Goal: Task Accomplishment & Management: Manage account settings

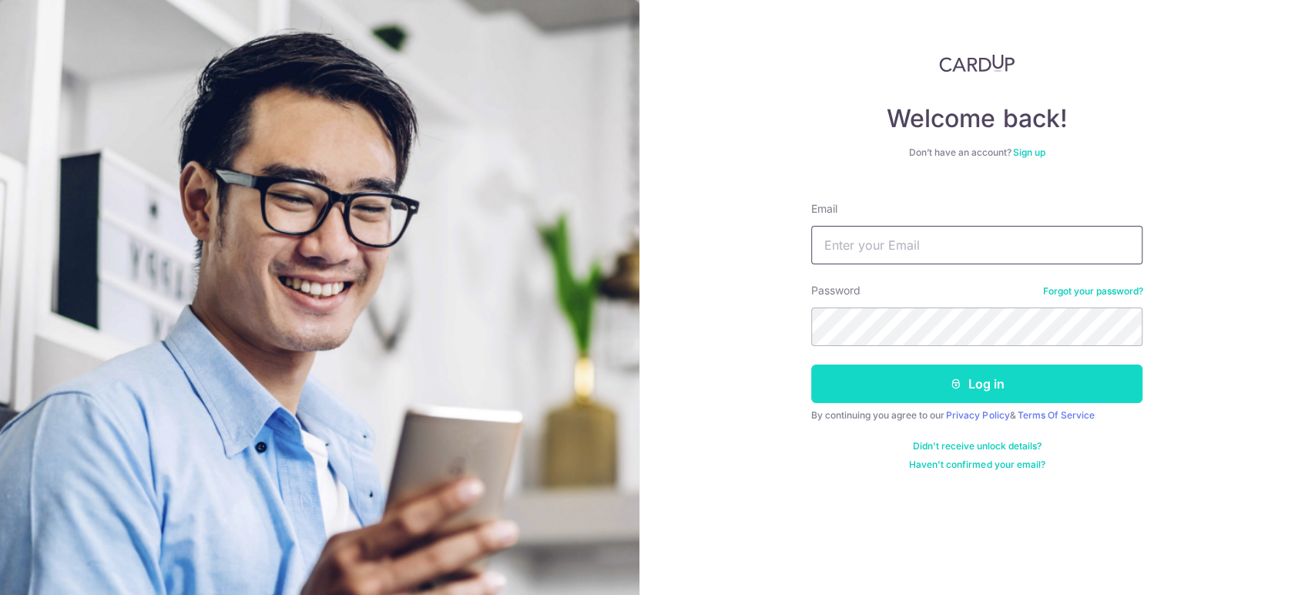
type input "[EMAIL_ADDRESS][DOMAIN_NAME]"
click at [1021, 377] on button "Log in" at bounding box center [976, 383] width 331 height 39
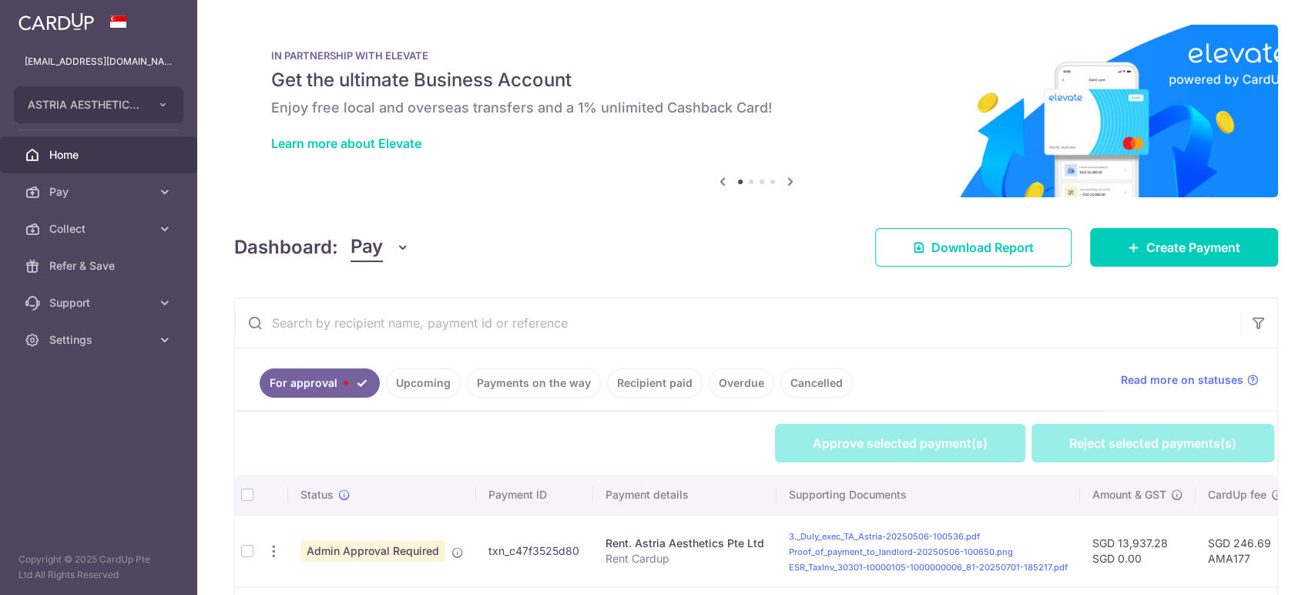
click at [387, 252] on button "Pay" at bounding box center [380, 247] width 59 height 29
click at [421, 329] on link "Collect" at bounding box center [431, 327] width 160 height 37
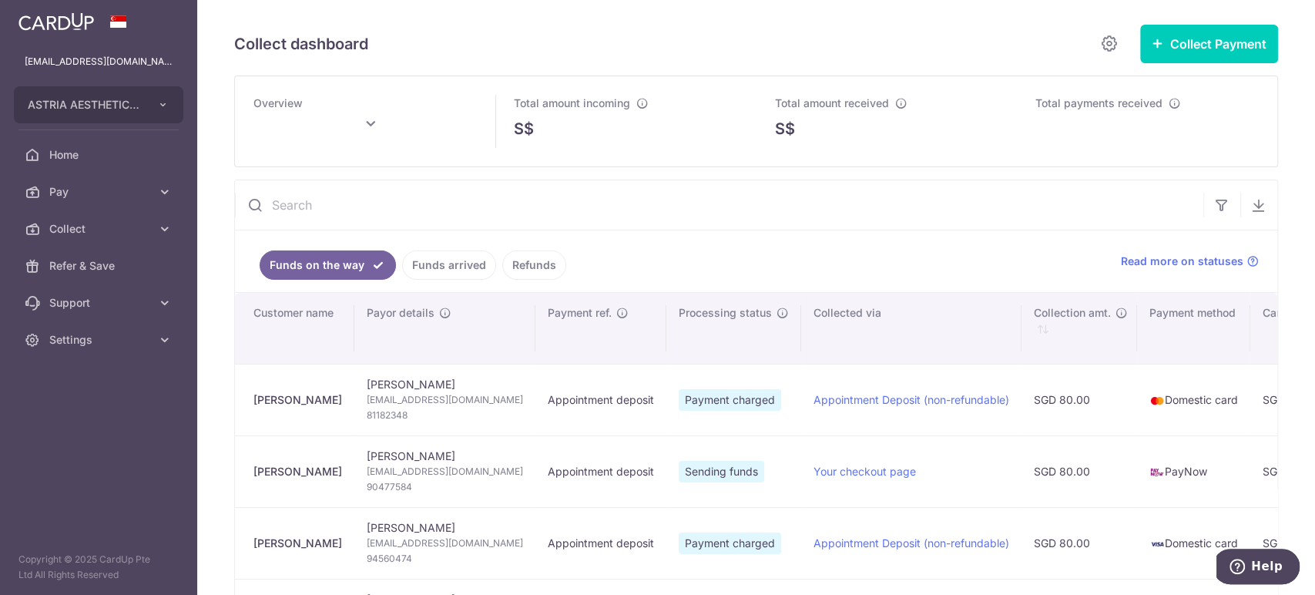
drag, startPoint x: 319, startPoint y: 398, endPoint x: 247, endPoint y: 398, distance: 71.6
click at [247, 398] on td "Zi Ying Yong" at bounding box center [294, 400] width 119 height 72
copy div "Zi Ying Yong"
click at [444, 398] on span "Ziying.yong97@gmail.com" at bounding box center [445, 399] width 156 height 15
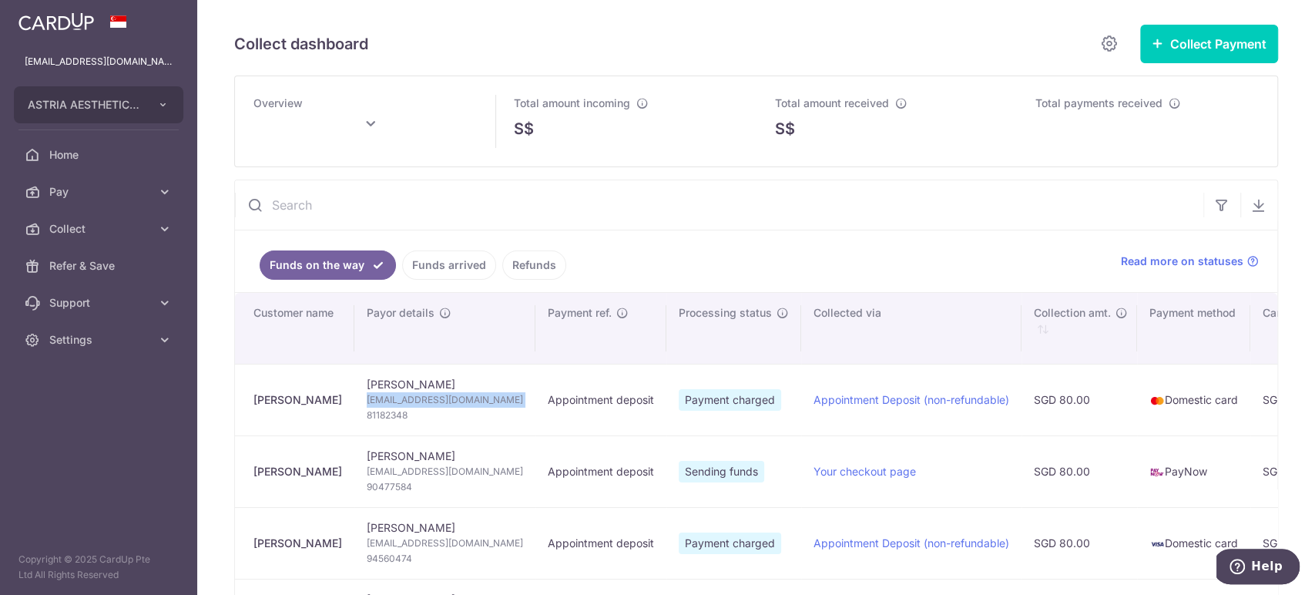
click at [444, 398] on span "Ziying.yong97@gmail.com" at bounding box center [445, 399] width 156 height 15
copy td "Ziying.yong97@gmail.com"
click at [397, 416] on span "81182348" at bounding box center [445, 415] width 156 height 15
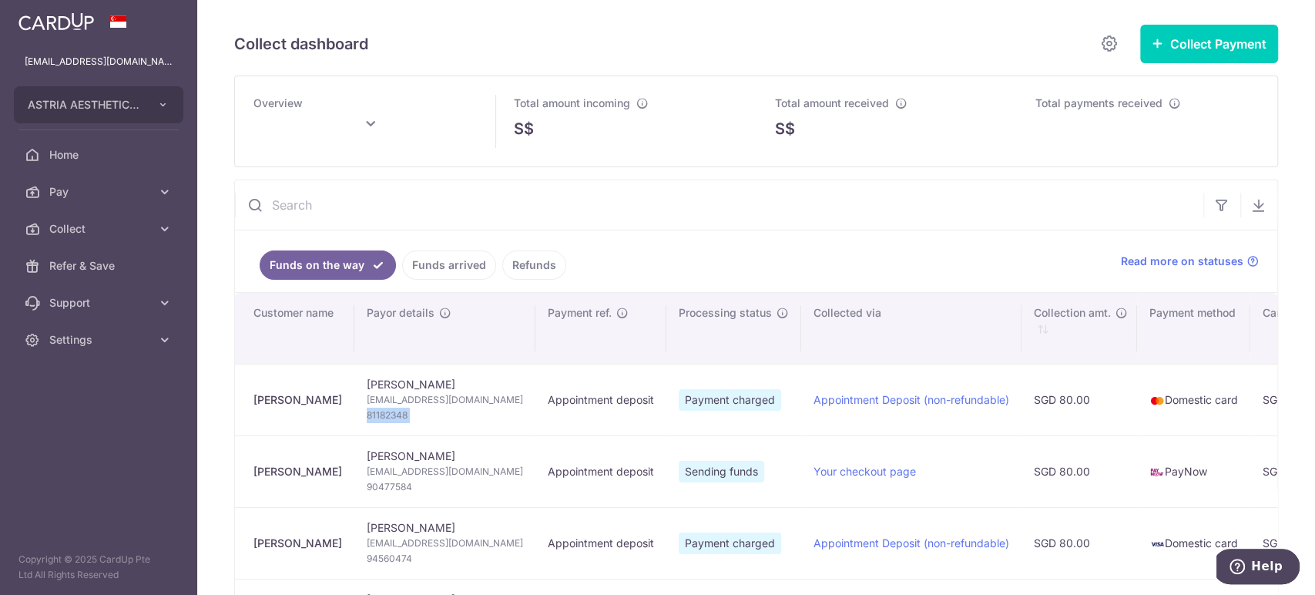
copy tr "81182348"
type input "October 2025"
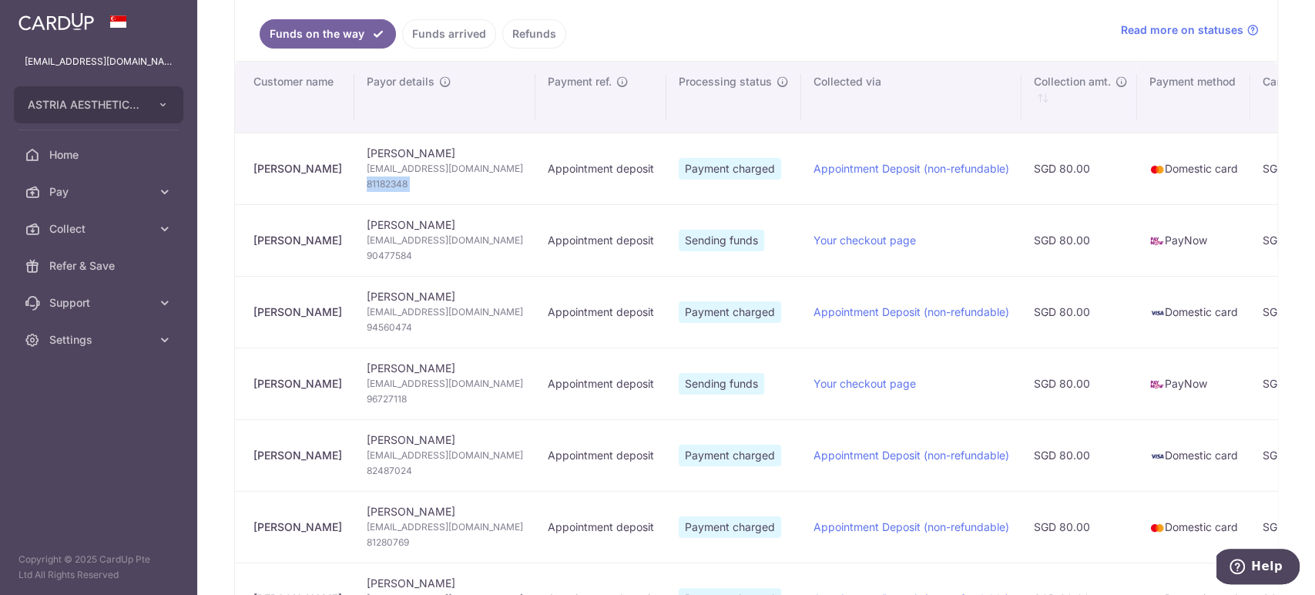
scroll to position [257, 0]
